Goal: Information Seeking & Learning: Learn about a topic

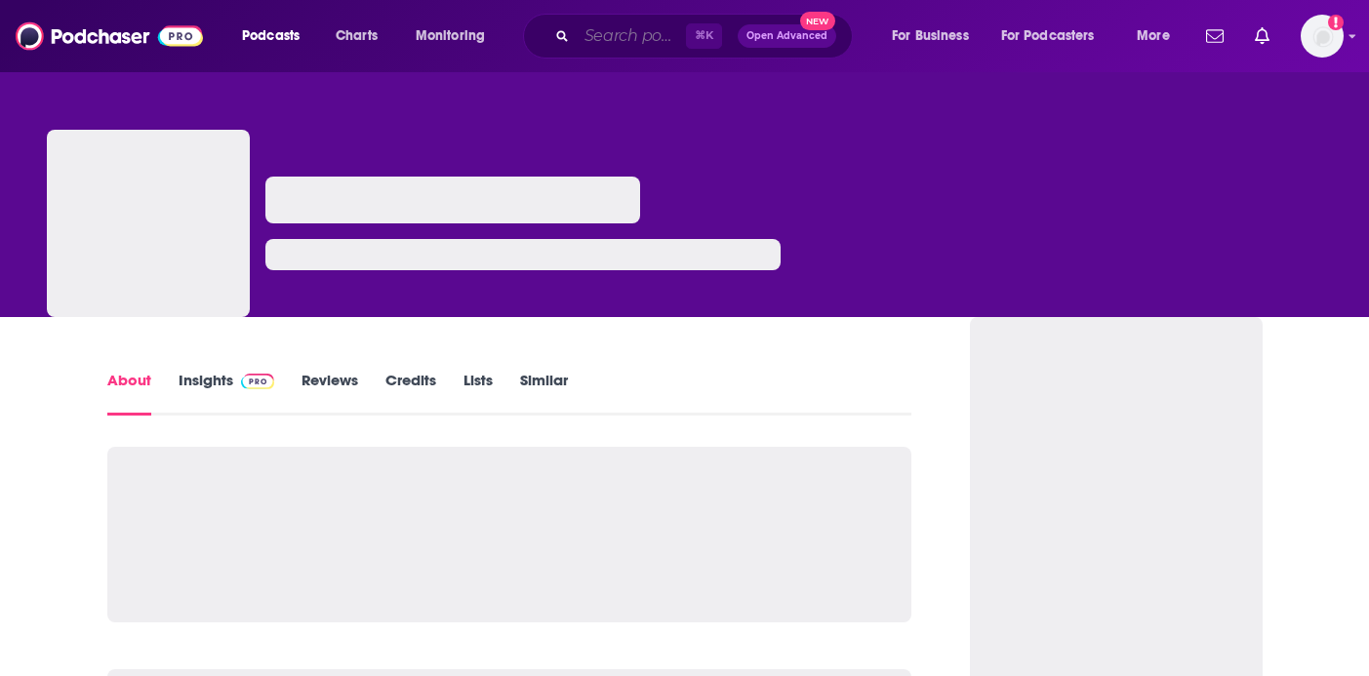
click at [585, 46] on input "Search podcasts, credits, & more..." at bounding box center [631, 35] width 109 height 31
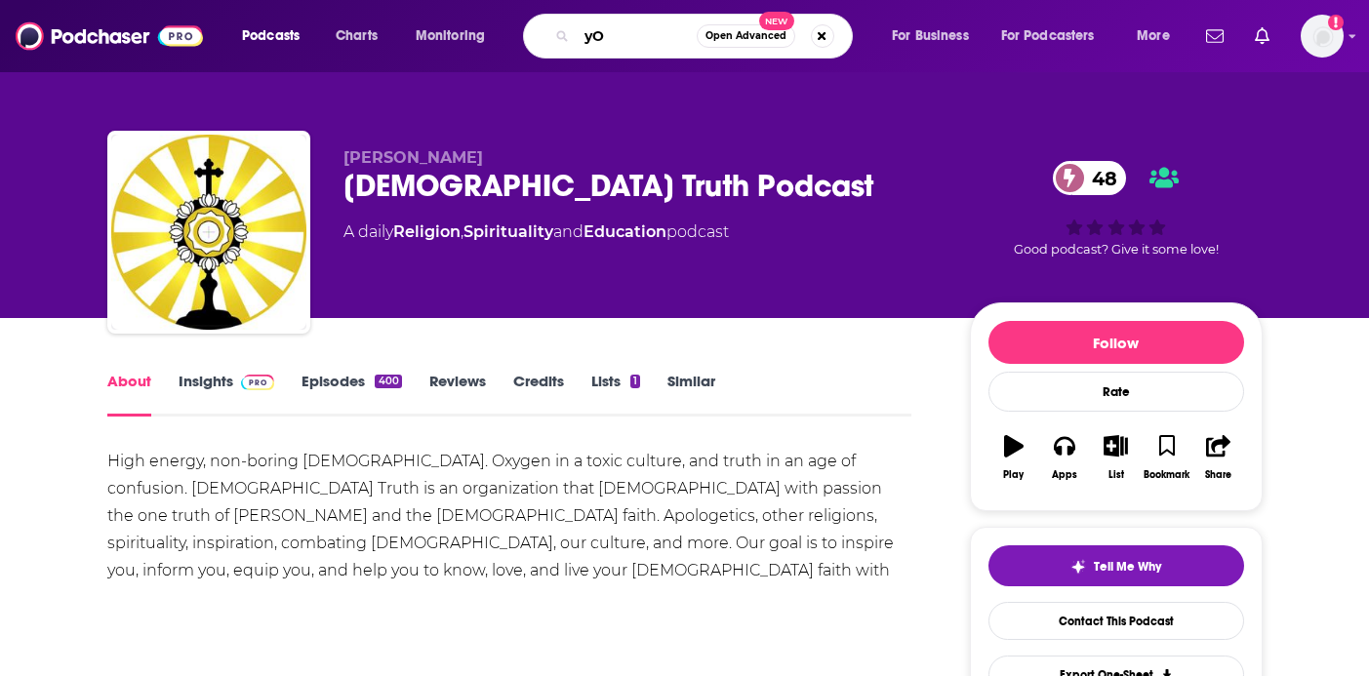
type input "y"
type input "Your Story Matters"
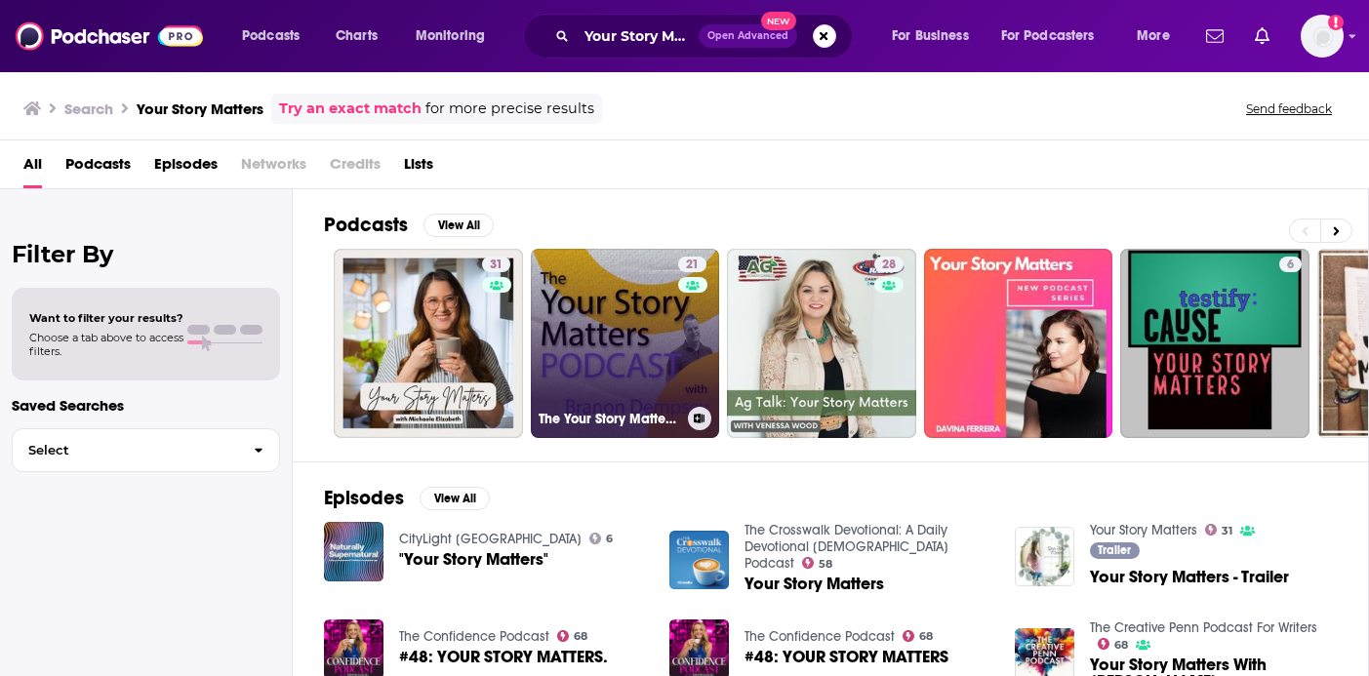
click at [633, 330] on link "21 The Your Story Matters Podcast" at bounding box center [625, 343] width 189 height 189
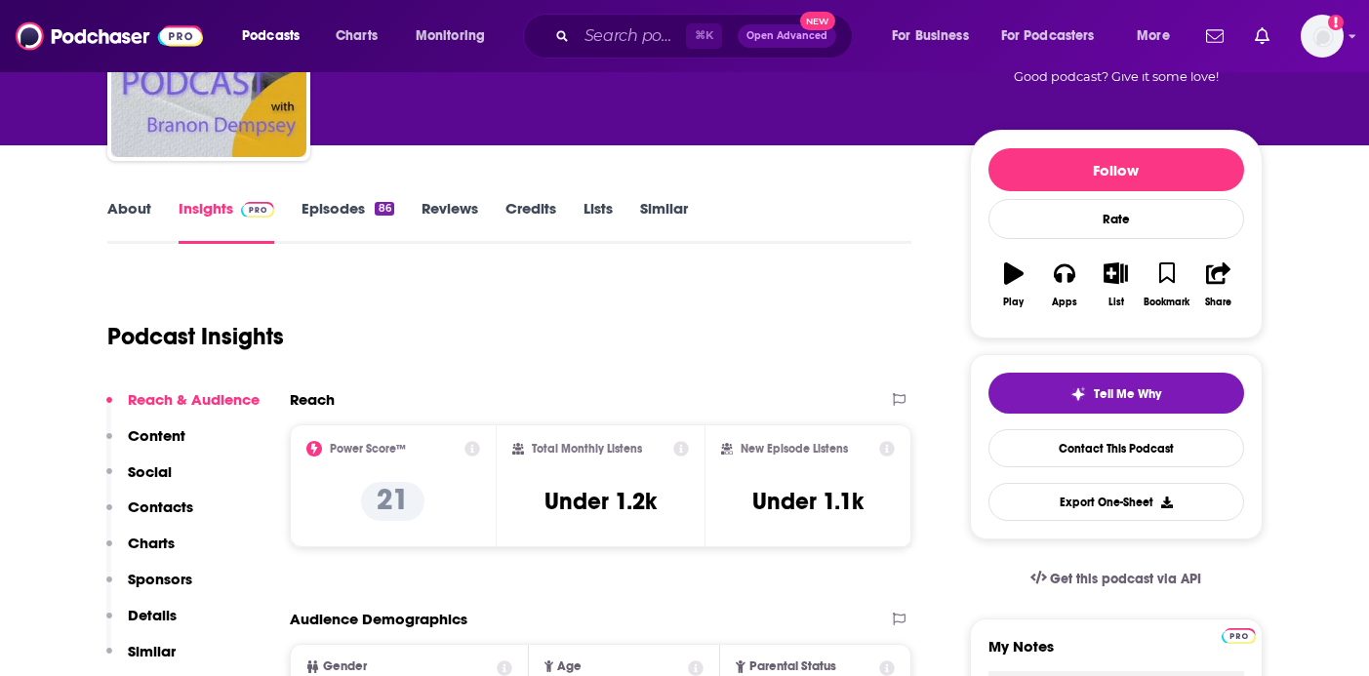
scroll to position [176, 0]
